Goal: Information Seeking & Learning: Check status

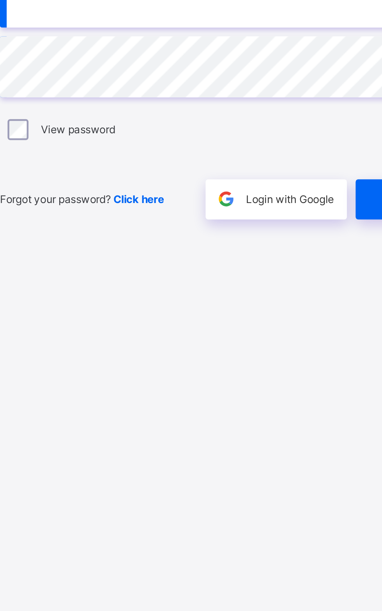
scroll to position [0, 0]
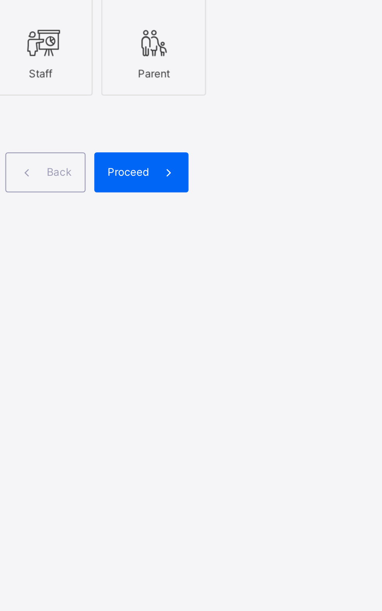
click at [235, 323] on div "Staff" at bounding box center [229, 317] width 38 height 14
click at [273, 363] on span "Proceed" at bounding box center [268, 361] width 18 height 6
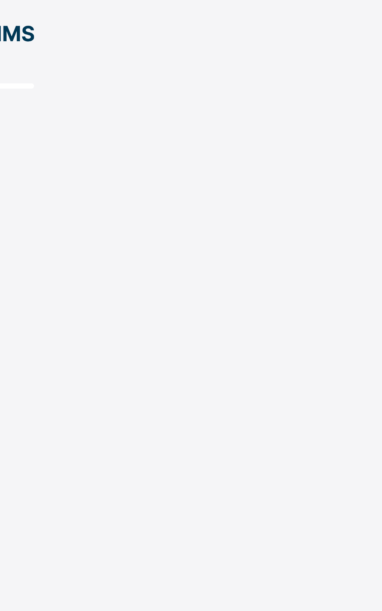
scroll to position [0, 0]
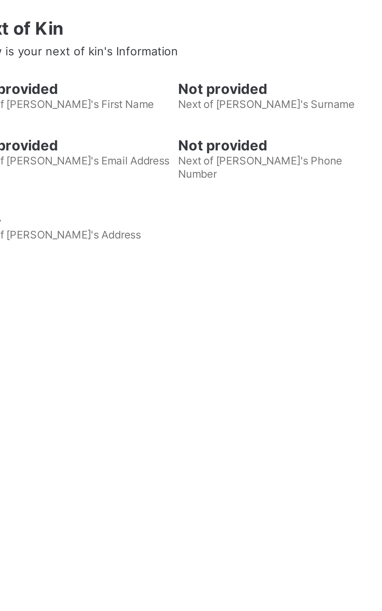
click at [56, 140] on span "Broadsheet" at bounding box center [62, 140] width 62 height 6
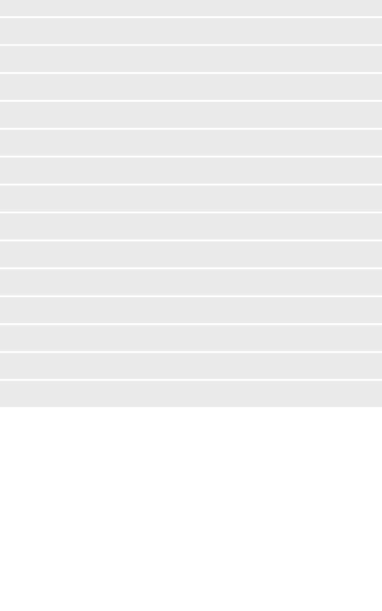
click at [41, 141] on span "Broadsheet" at bounding box center [62, 140] width 61 height 6
click at [46, 140] on span "Broadsheet" at bounding box center [62, 140] width 61 height 6
click at [51, 140] on span "Broadsheet" at bounding box center [62, 140] width 61 height 6
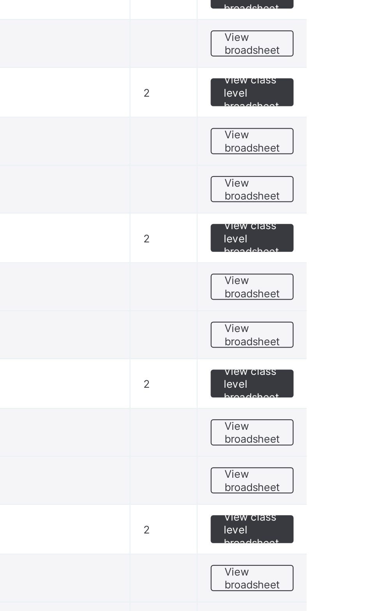
click at [346, 263] on span "View broadsheet" at bounding box center [343, 261] width 25 height 12
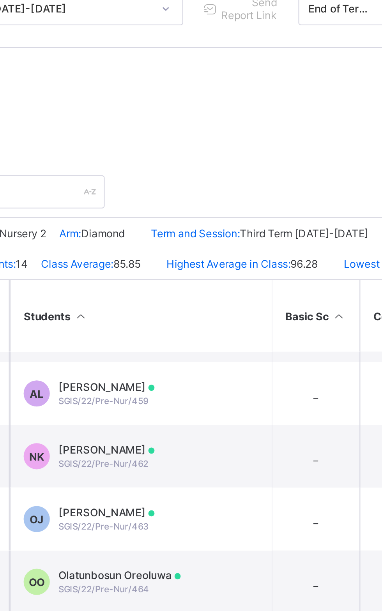
scroll to position [82, 0]
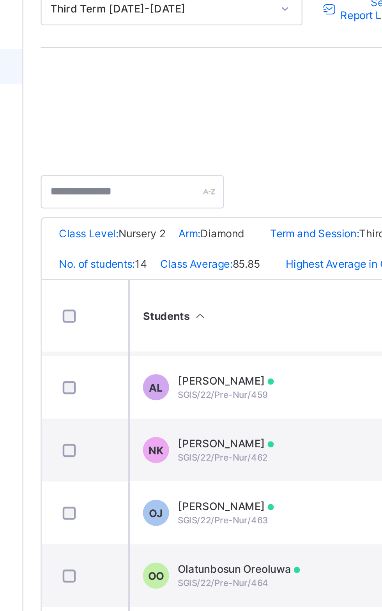
click at [198, 354] on td "[PERSON_NAME] Jayden SGIS/22/Pre-Nur/463" at bounding box center [199, 340] width 117 height 28
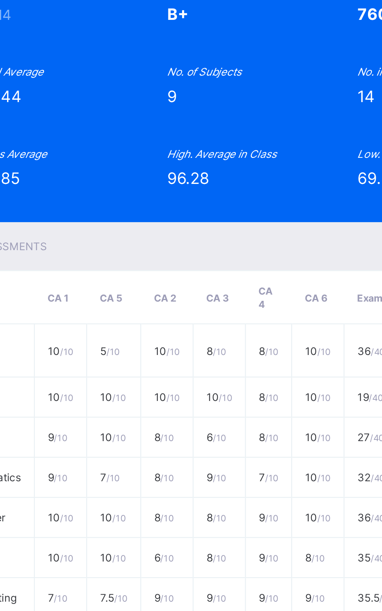
click at [223, 224] on div "Position 9 /14 Final Grade B+ Total Score 760 Final Average 84.44 No. of Subjec…" at bounding box center [191, 178] width 236 height 91
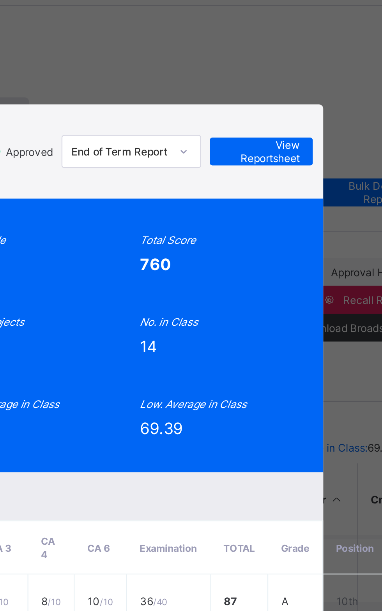
click at [314, 102] on span "View Reportsheet" at bounding box center [297, 96] width 34 height 12
click at [264, 224] on div "Position 9 /14 Final Grade B+ Total Score 760 Final Average 84.44 No. of Subjec…" at bounding box center [191, 178] width 236 height 91
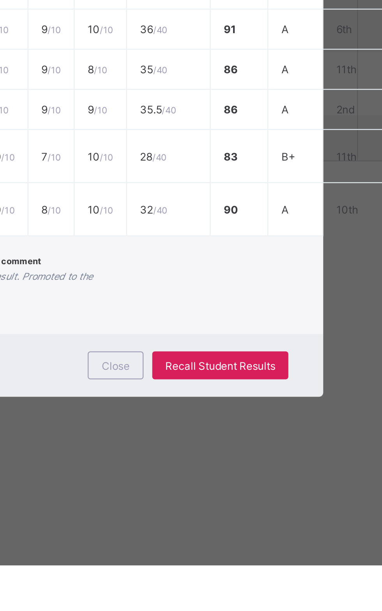
click at [230, 490] on span "A very good result. Promoted to the next level." at bounding box center [191, 485] width 79 height 10
click at [245, 528] on div "Close" at bounding box center [232, 522] width 25 height 12
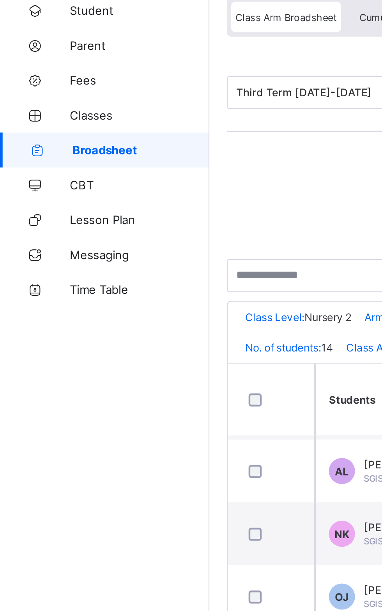
click at [72, 139] on span "Broadsheet" at bounding box center [62, 140] width 61 height 6
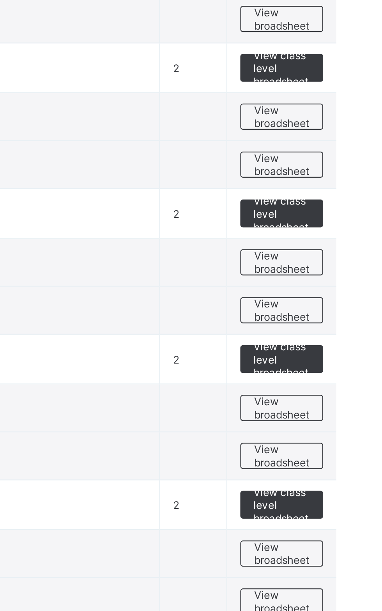
click at [343, 433] on span "View broadsheet" at bounding box center [343, 435] width 25 height 12
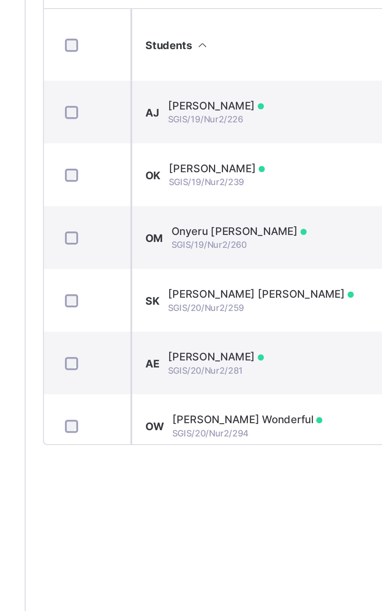
click at [190, 315] on span "SGIS/19/Nur2/239" at bounding box center [175, 313] width 34 height 5
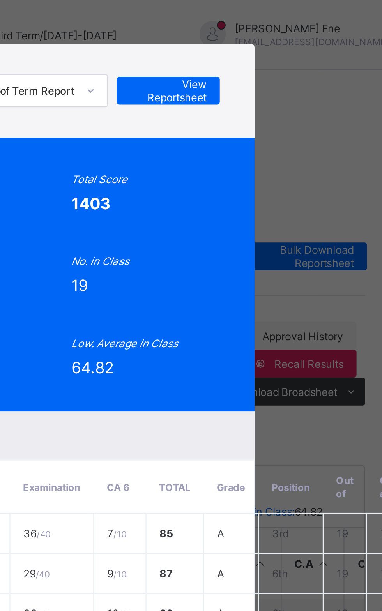
click at [303, 46] on span "View Reportsheet" at bounding box center [286, 41] width 34 height 12
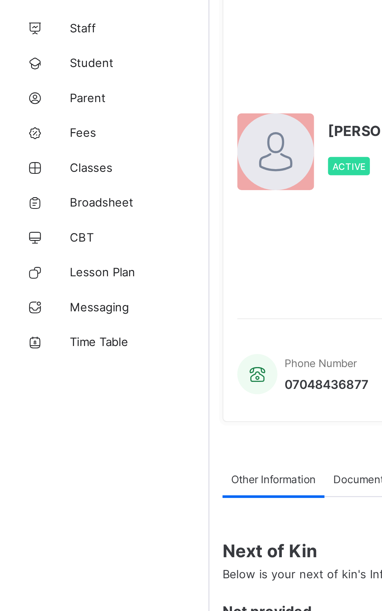
click at [50, 143] on span "Broadsheet" at bounding box center [62, 140] width 62 height 6
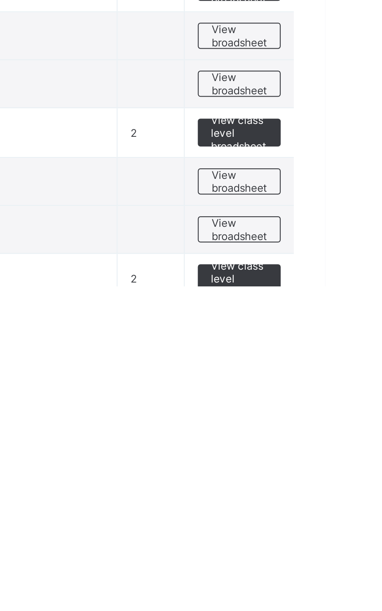
click at [345, 559] on span "View broadsheet" at bounding box center [343, 565] width 25 height 12
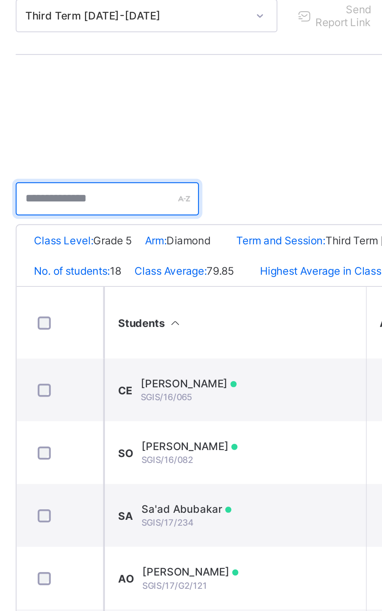
click at [142, 194] on input "text" at bounding box center [142, 196] width 82 height 15
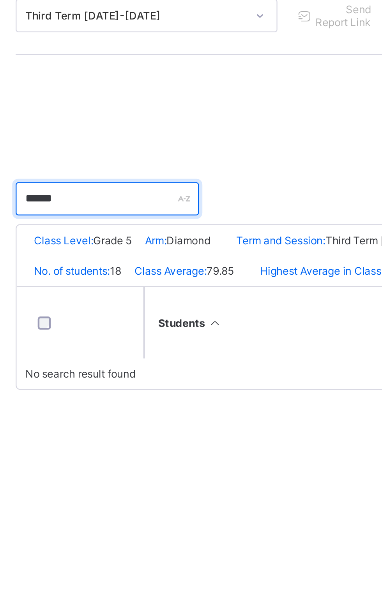
type input "*****"
click at [139, 198] on input "*****" at bounding box center [142, 196] width 82 height 15
click at [158, 202] on input "*****" at bounding box center [142, 196] width 82 height 15
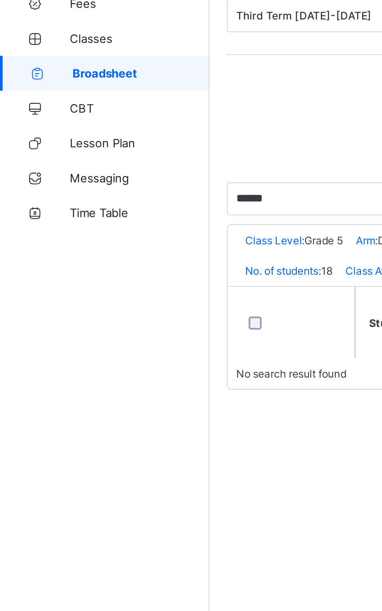
click at [66, 140] on span "Broadsheet" at bounding box center [62, 140] width 61 height 6
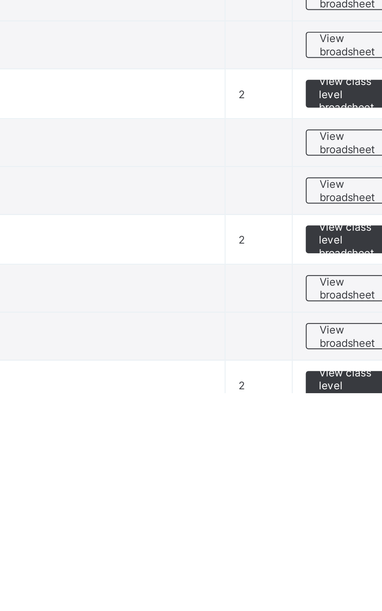
click at [340, 587] on span "View broadsheet" at bounding box center [343, 586] width 25 height 12
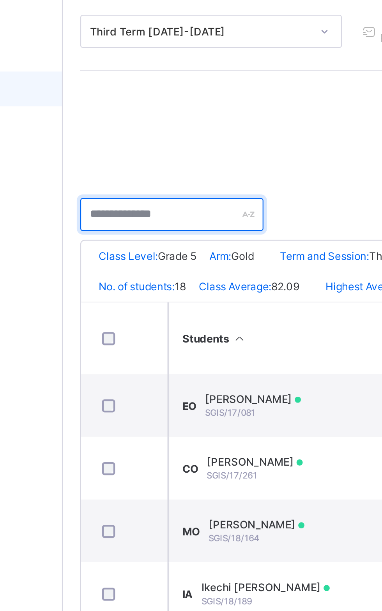
click at [133, 197] on input "text" at bounding box center [142, 196] width 82 height 15
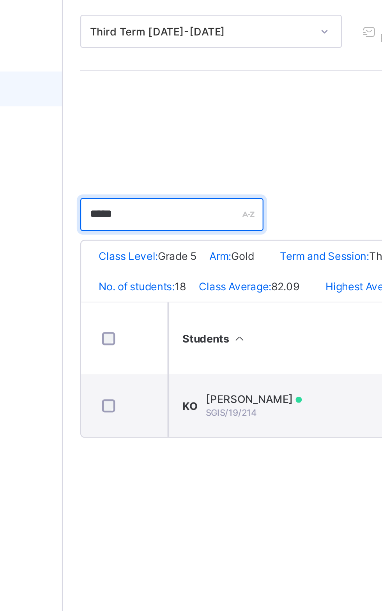
type input "*****"
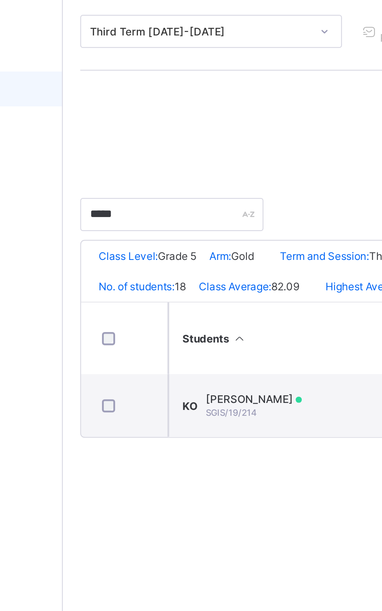
click at [179, 287] on span "SGIS/19/214" at bounding box center [169, 285] width 23 height 5
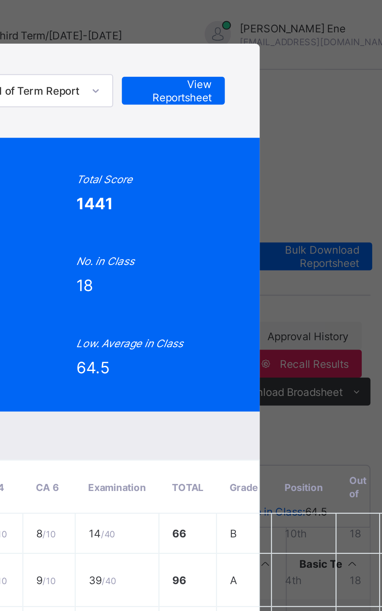
click at [303, 46] on span "View Reportsheet" at bounding box center [286, 41] width 34 height 12
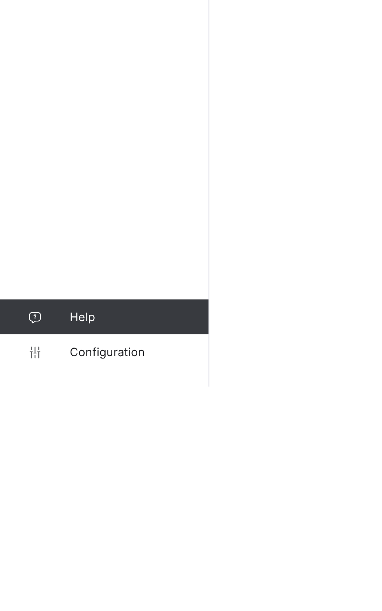
click at [47, 604] on link "Configuration" at bounding box center [46, 596] width 93 height 16
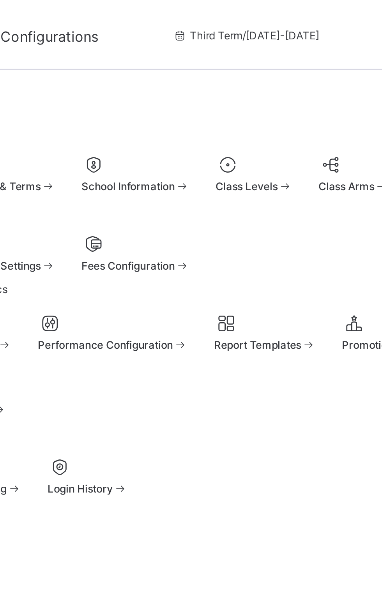
click at [153, 78] on span at bounding box center [131, 79] width 46 height 2
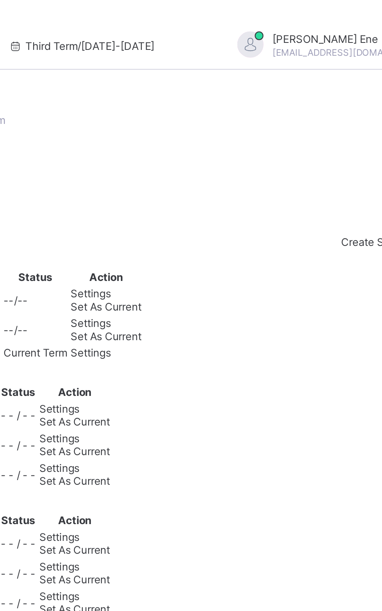
click at [246, 153] on div "Set As Current" at bounding box center [230, 150] width 32 height 6
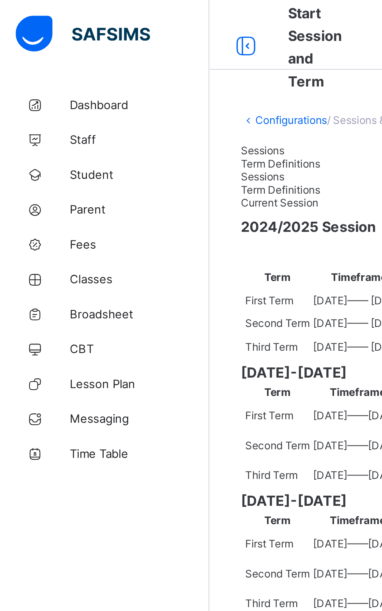
click at [47, 126] on span "Classes" at bounding box center [62, 125] width 62 height 6
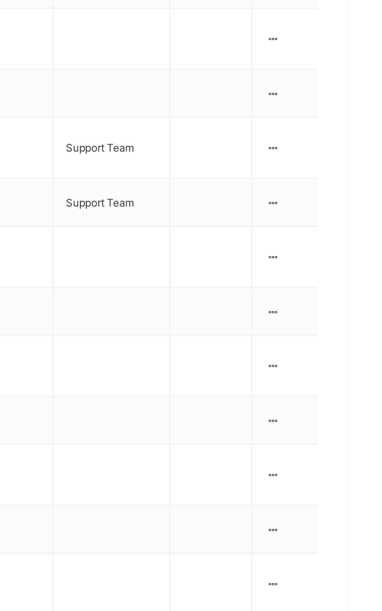
click at [346, 455] on td "View Class Assign form Teacher" at bounding box center [353, 468] width 29 height 27
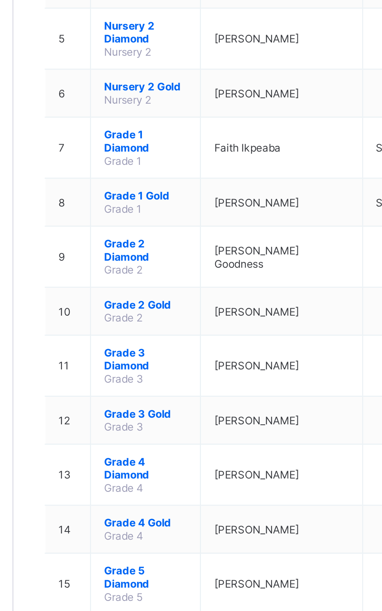
click at [151, 487] on span "Grade 4 Gold" at bounding box center [152, 490] width 37 height 6
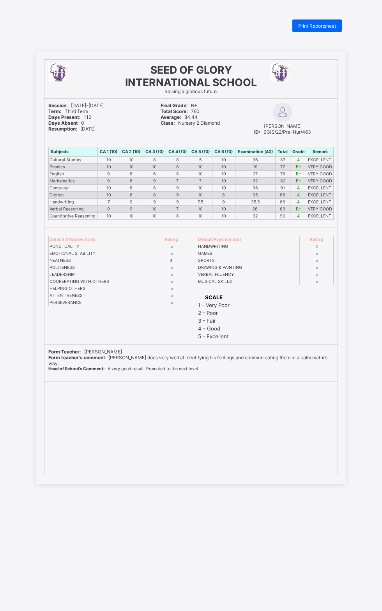
click at [336, 28] on div "Print Reportsheet" at bounding box center [317, 25] width 50 height 12
click at [316, 28] on span "Print Reportsheet" at bounding box center [317, 26] width 38 height 6
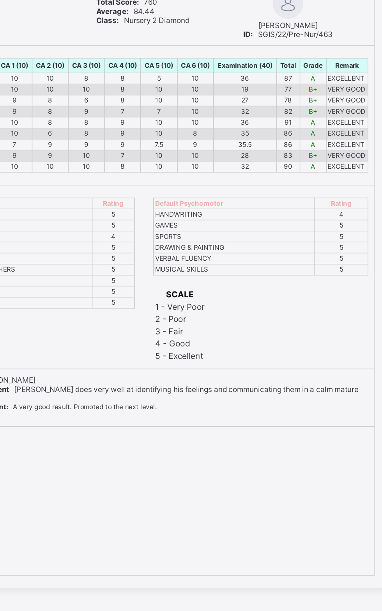
click at [323, 47] on div "Print Reportsheet SEED OF GLORY INTERNATIONAL SCHOOL Raising a glorious future.…" at bounding box center [191, 324] width 382 height 611
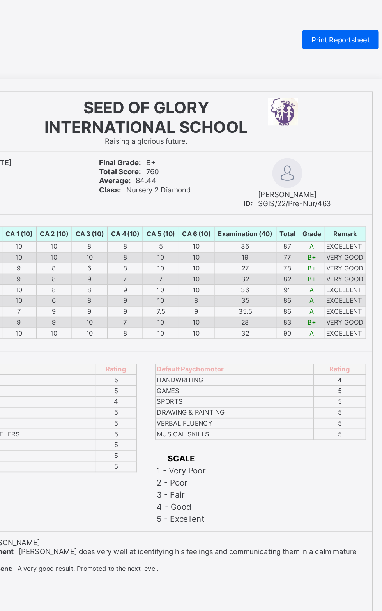
click at [320, 26] on span "Print Reportsheet" at bounding box center [317, 26] width 38 height 6
click at [322, 24] on span "Print Reportsheet" at bounding box center [317, 26] width 38 height 6
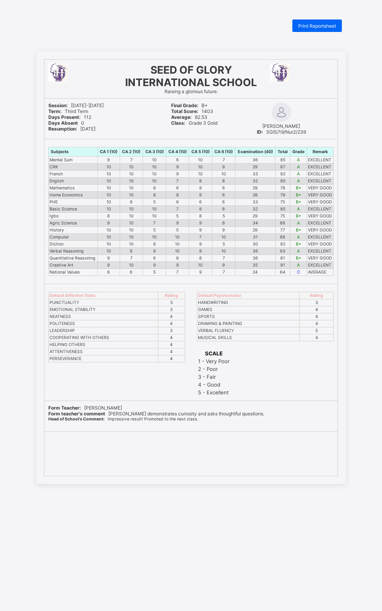
click at [307, 26] on span "Print Reportsheet" at bounding box center [317, 26] width 38 height 6
click at [338, 26] on div "Print Reportsheet" at bounding box center [317, 25] width 50 height 12
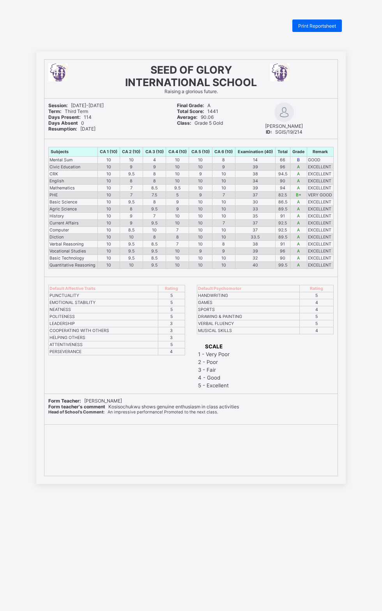
click at [337, 30] on div "Print Reportsheet" at bounding box center [317, 25] width 50 height 12
